Goal: Task Accomplishment & Management: Manage account settings

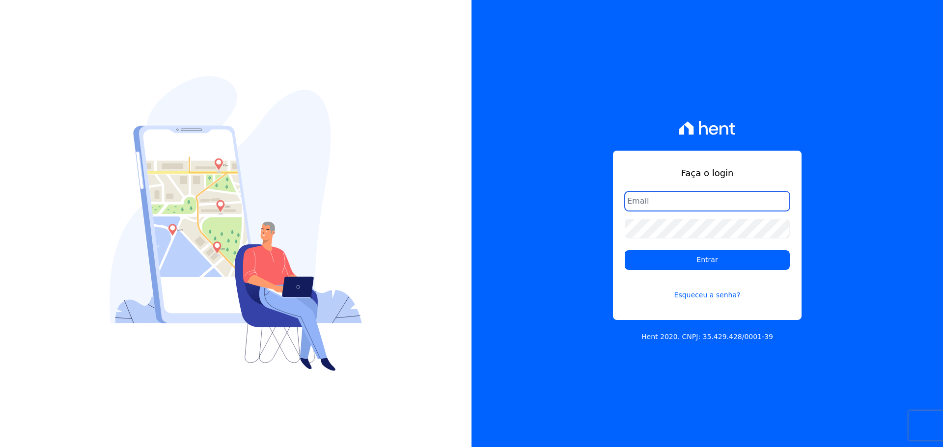
click at [699, 197] on input "email" at bounding box center [707, 202] width 165 height 20
type input "[EMAIL_ADDRESS][DOMAIN_NAME]"
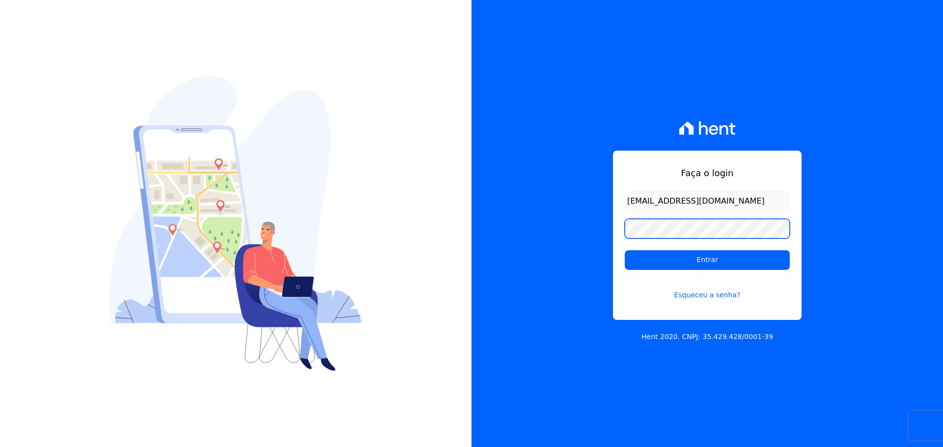
click at [625, 250] on input "Entrar" at bounding box center [707, 260] width 165 height 20
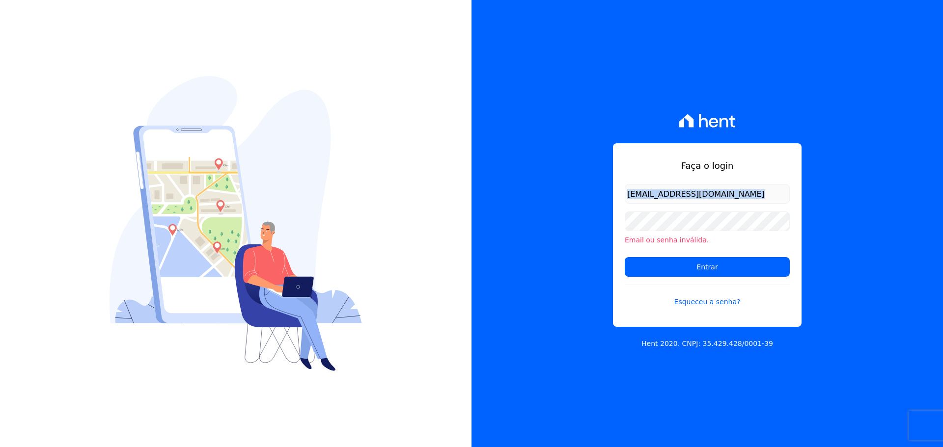
drag, startPoint x: 735, startPoint y: 179, endPoint x: 539, endPoint y: 175, distance: 196.5
click at [539, 175] on div "Faça o login [EMAIL_ADDRESS][DOMAIN_NAME] Email ou senha inválida. Entrar Esque…" at bounding box center [706, 223] width 471 height 447
